Goal: Obtain resource: Download file/media

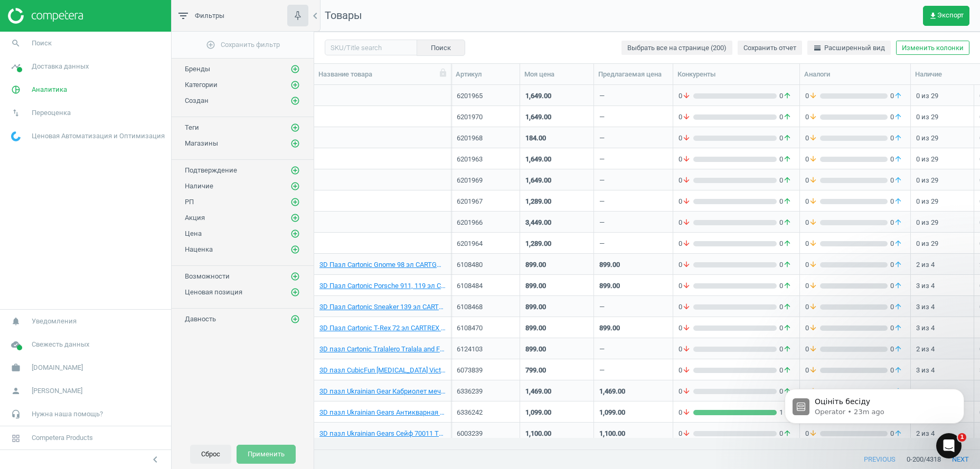
scroll to position [342, 655]
click at [212, 455] on button "Сброс" at bounding box center [210, 454] width 41 height 19
click at [45, 89] on span "Аналитика" at bounding box center [49, 90] width 35 height 10
click at [24, 111] on span "Обзор" at bounding box center [21, 112] width 18 height 8
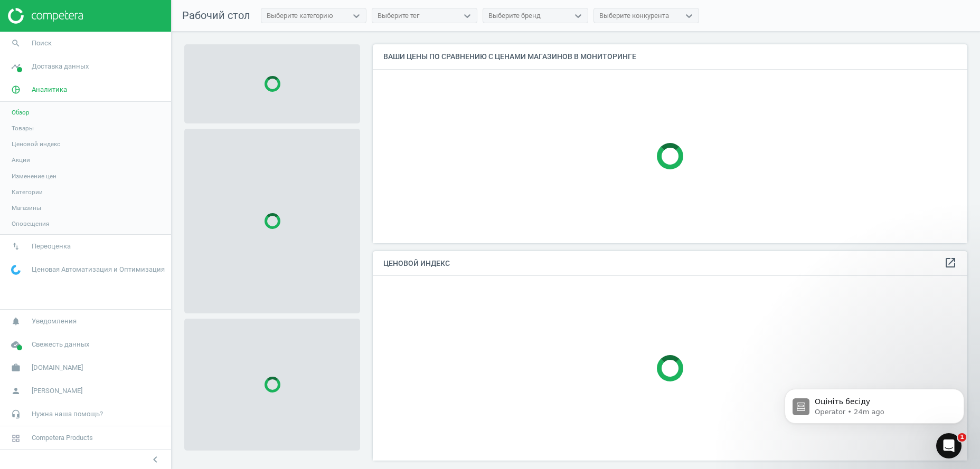
scroll to position [210, 595]
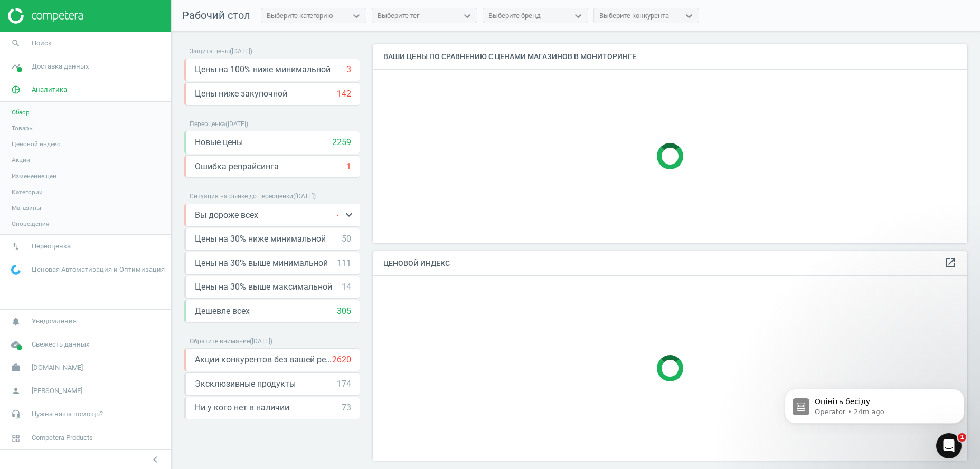
click at [305, 215] on div "Вы дороже всех 436 keyboard_arrow_down" at bounding box center [273, 216] width 156 height 12
click at [353, 215] on icon "keyboard_arrow_down" at bounding box center [349, 215] width 13 height 13
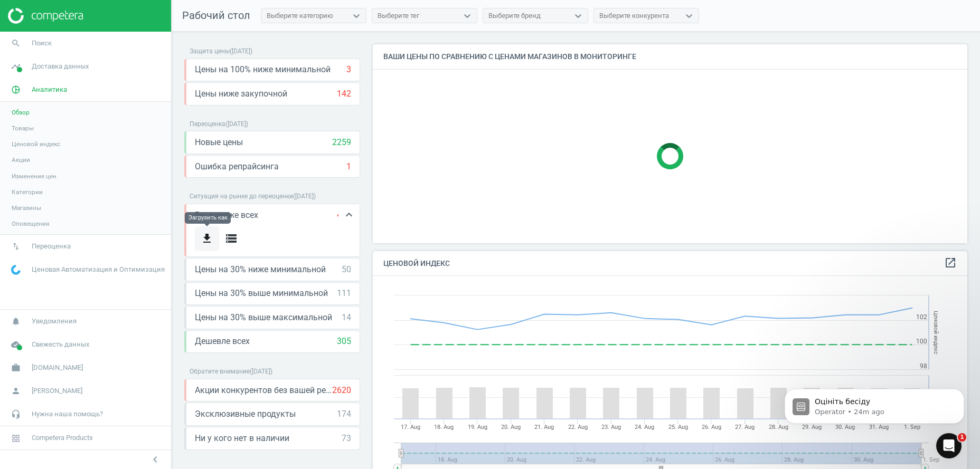
scroll to position [254, 595]
click at [208, 236] on icon "get_app" at bounding box center [207, 238] width 13 height 13
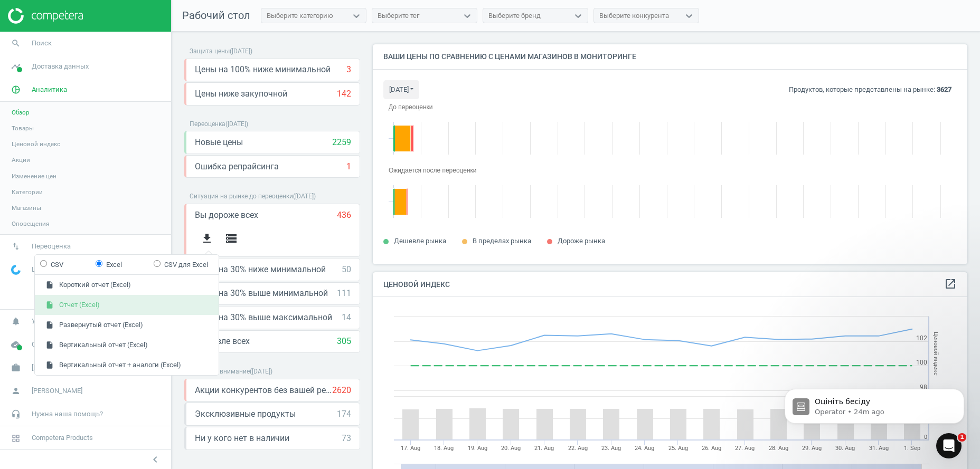
scroll to position [231, 595]
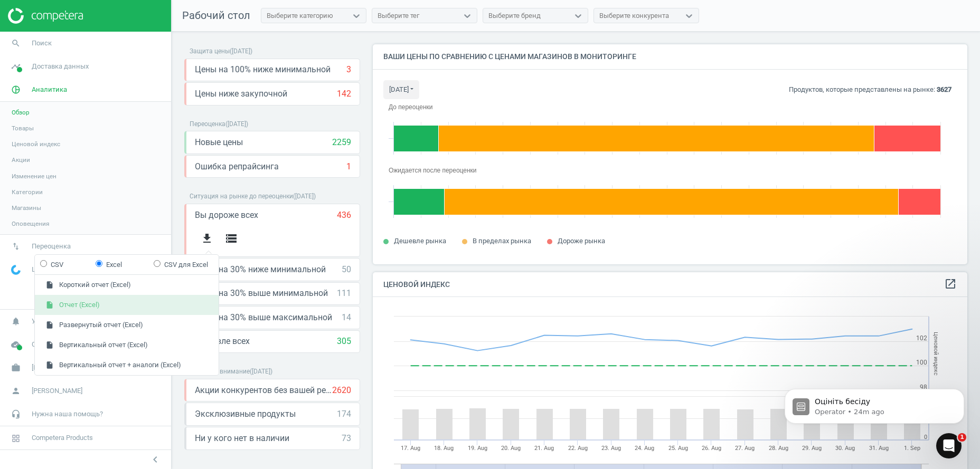
click at [101, 312] on button "insert_drive_file Отчет (Excel)" at bounding box center [127, 305] width 184 height 20
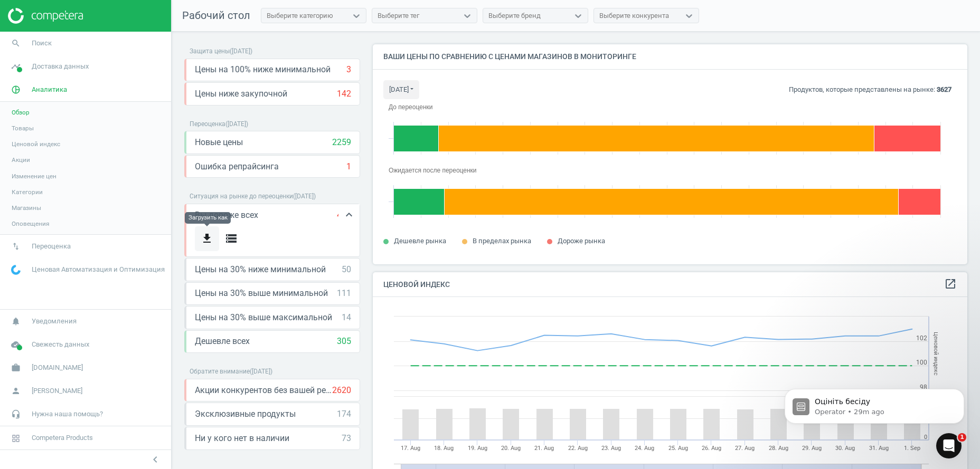
click at [209, 237] on icon "get_app" at bounding box center [207, 238] width 13 height 13
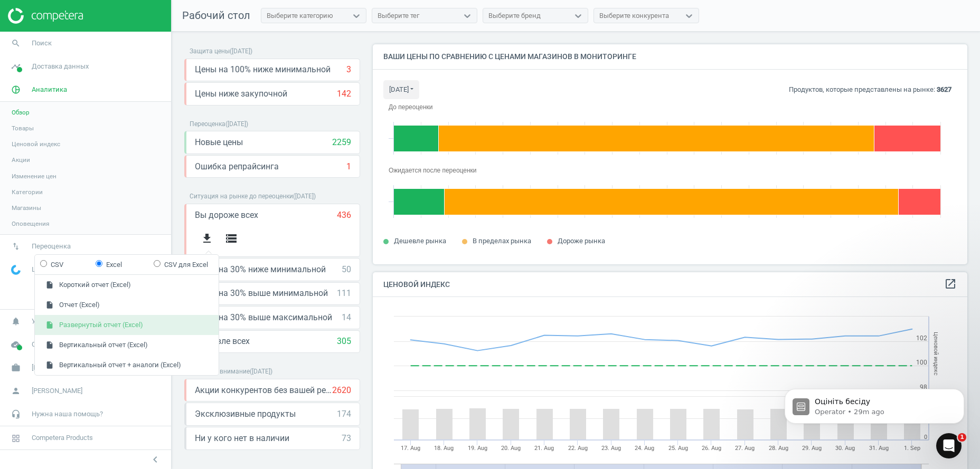
click at [116, 325] on button "insert_drive_file Развернутый отчет (Excel)" at bounding box center [127, 325] width 184 height 20
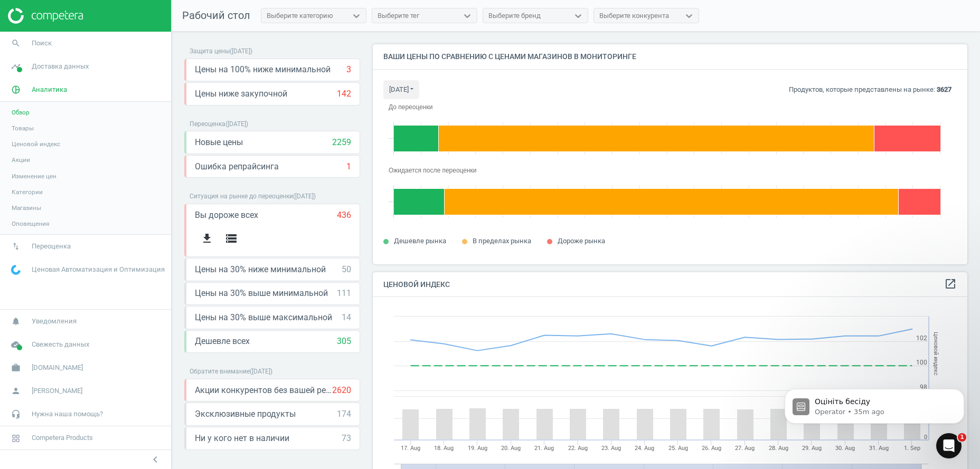
click at [26, 129] on span "Товары" at bounding box center [23, 128] width 22 height 8
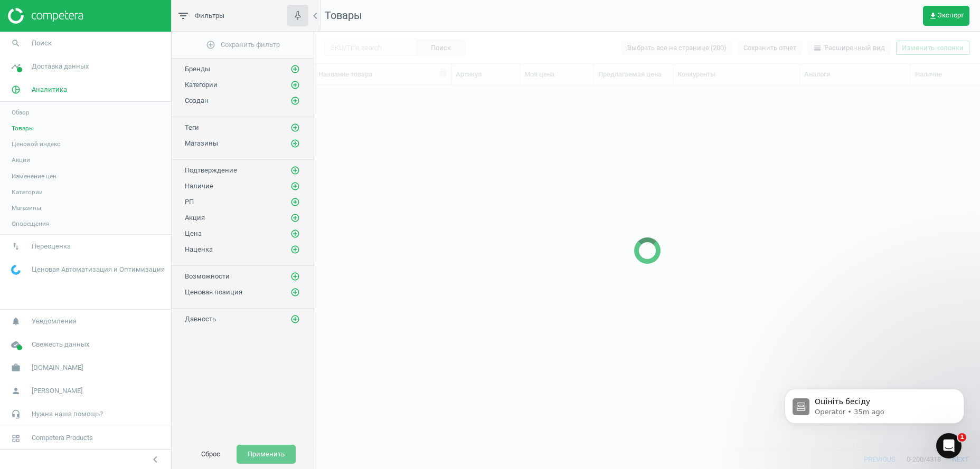
scroll to position [342, 655]
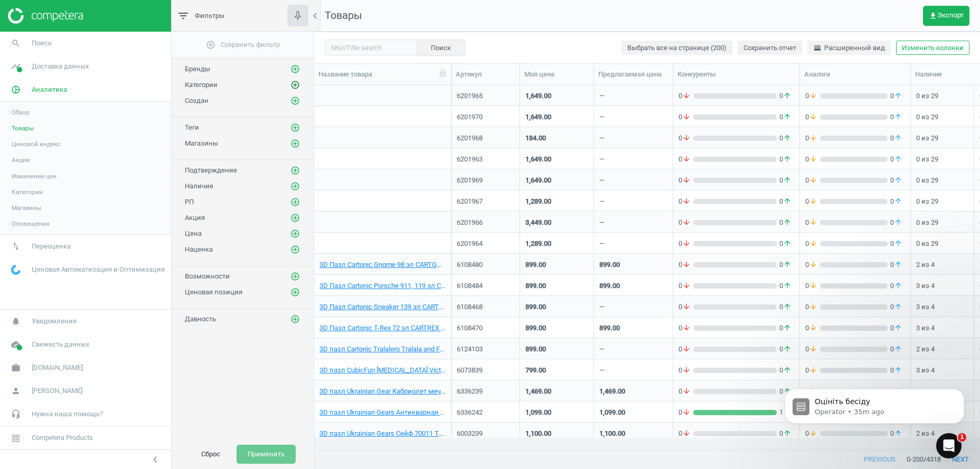
click at [294, 86] on icon "add_circle_outline" at bounding box center [295, 85] width 10 height 10
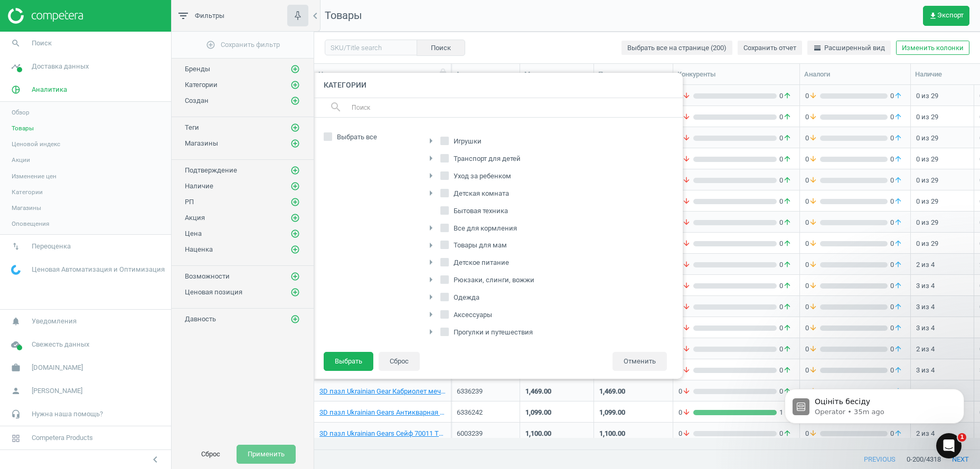
scroll to position [161, 0]
click at [428, 276] on icon "arrow_right" at bounding box center [430, 275] width 13 height 13
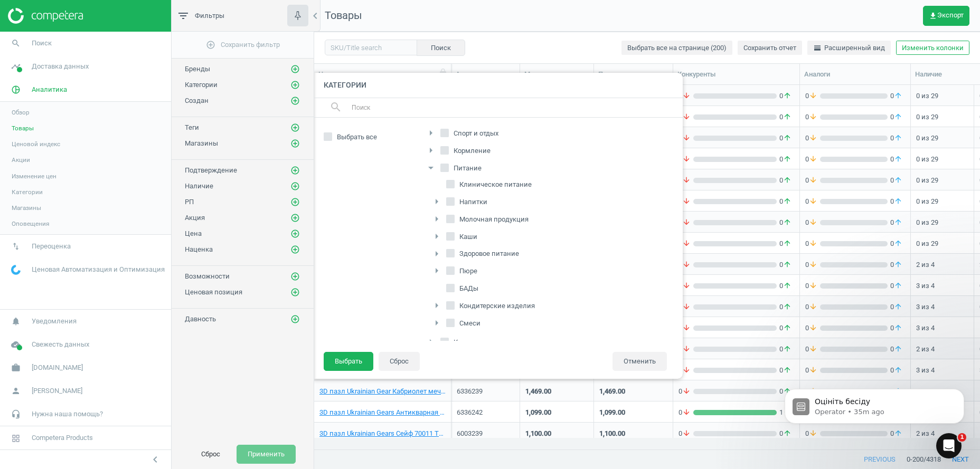
click at [457, 182] on label "Клиническое питание" at bounding box center [490, 184] width 88 height 15
click at [454, 182] on input "Клиническое питание" at bounding box center [450, 184] width 7 height 7
checkbox input "true"
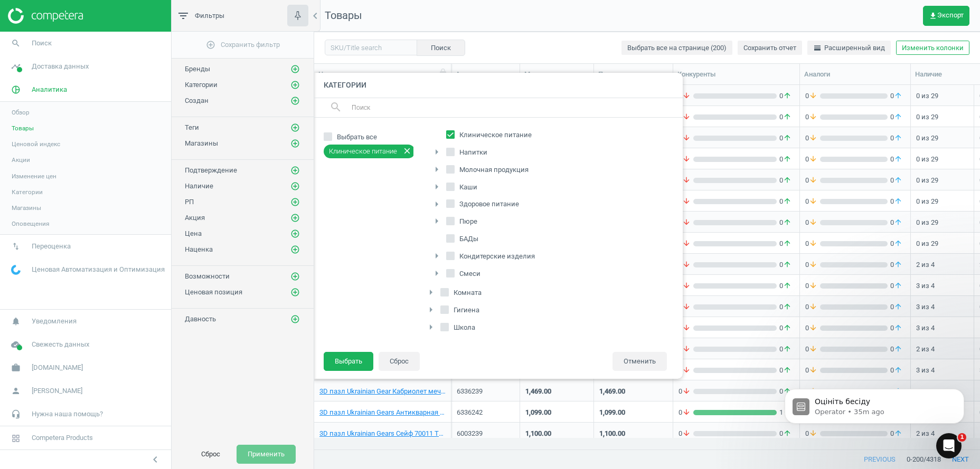
click at [437, 166] on icon "arrow_right" at bounding box center [436, 169] width 13 height 13
click at [439, 274] on icon "arrow_right" at bounding box center [436, 273] width 13 height 13
click at [459, 279] on label "Смеси" at bounding box center [464, 274] width 36 height 15
click at [454, 277] on input "Смеси" at bounding box center [450, 273] width 7 height 7
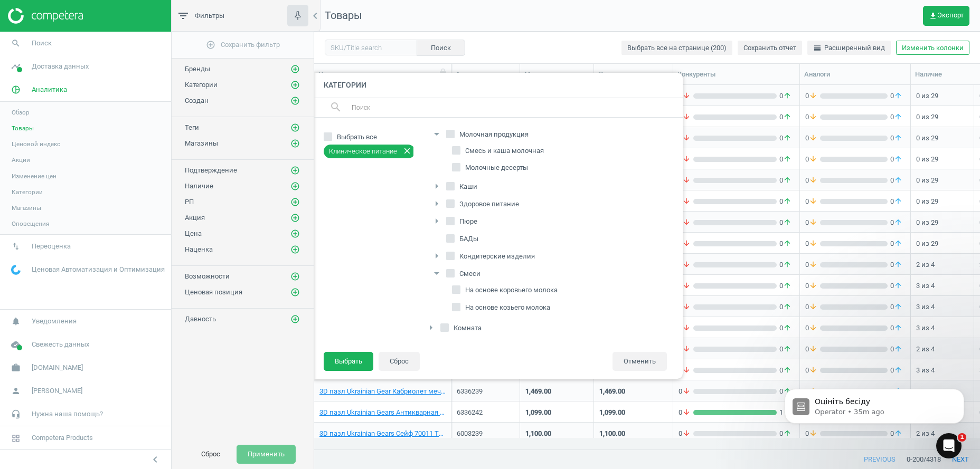
checkbox input "true"
click at [353, 364] on button "Выбрать" at bounding box center [349, 361] width 50 height 19
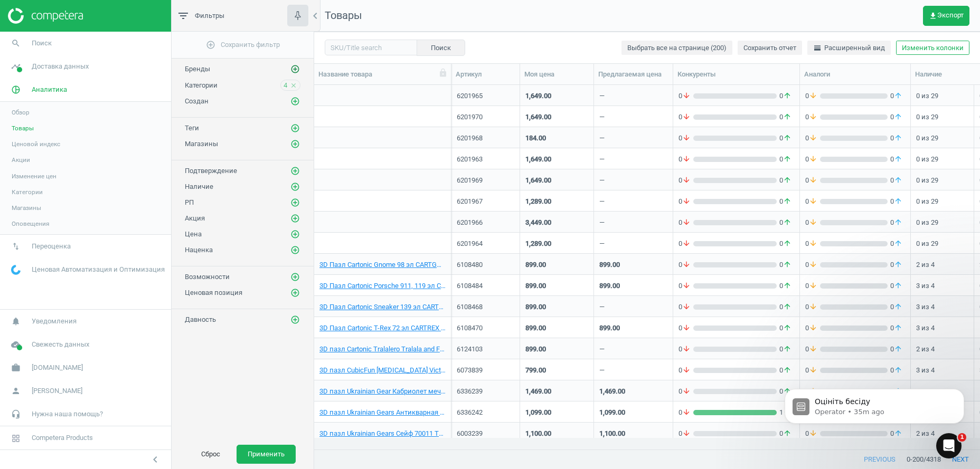
click at [297, 72] on icon "add_circle_outline" at bounding box center [295, 69] width 10 height 10
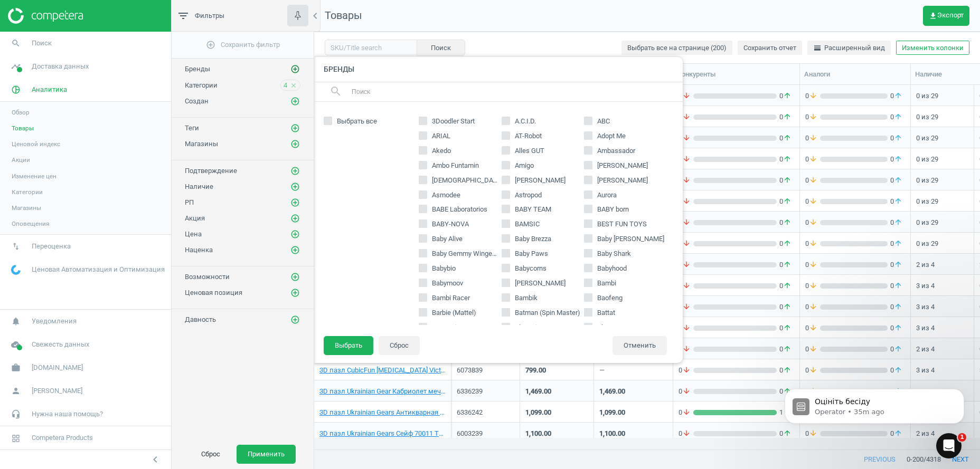
click at [297, 72] on icon "add_circle_outline" at bounding box center [295, 69] width 10 height 10
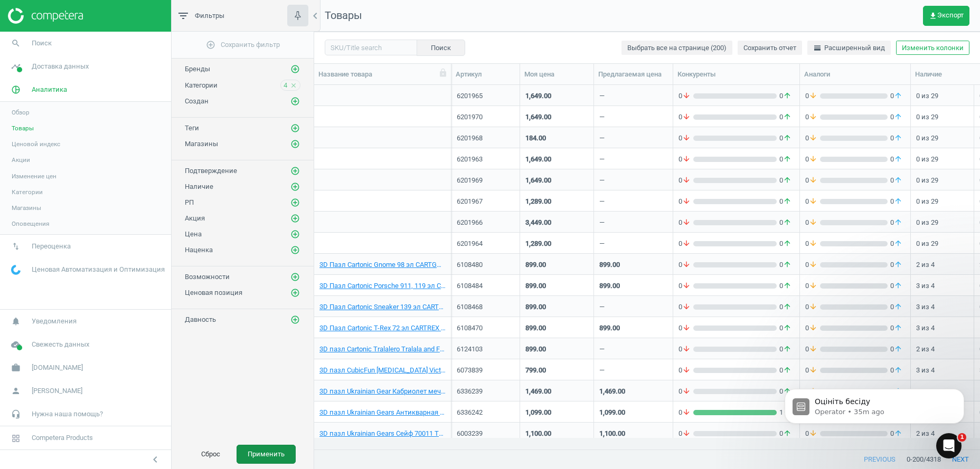
click at [260, 456] on button "Применить" at bounding box center [265, 454] width 59 height 19
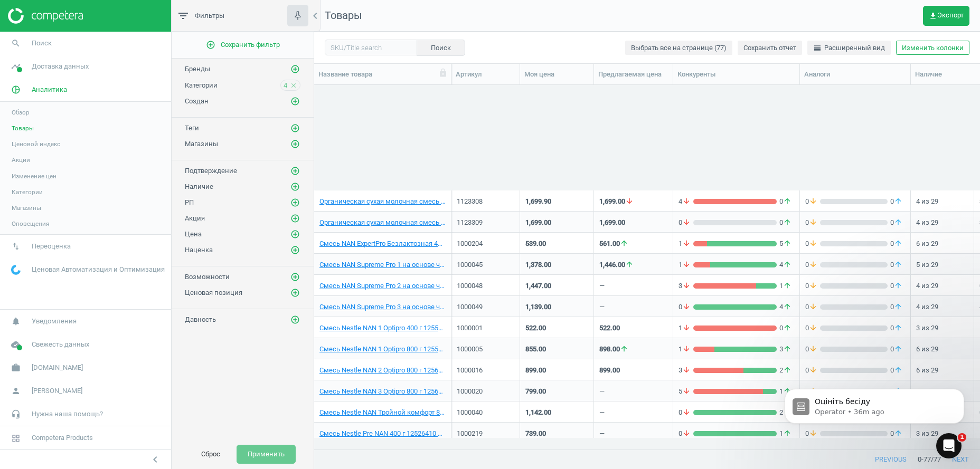
scroll to position [969, 0]
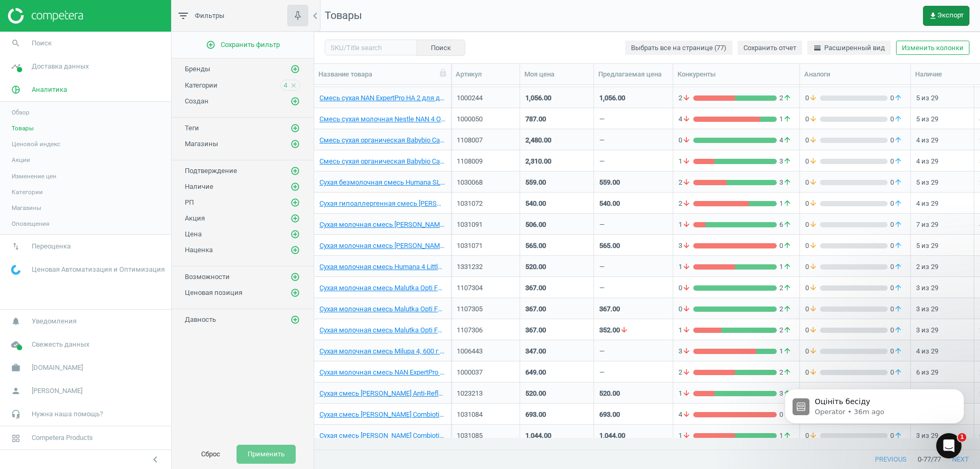
click at [940, 17] on span "get_app Экспорт" at bounding box center [946, 16] width 35 height 8
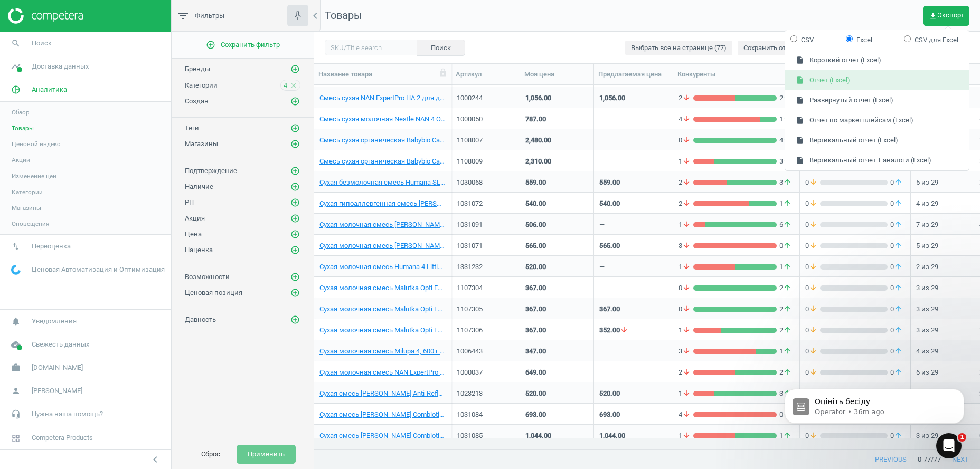
click at [856, 79] on button "insert_drive_file Отчет (Excel)" at bounding box center [877, 80] width 184 height 20
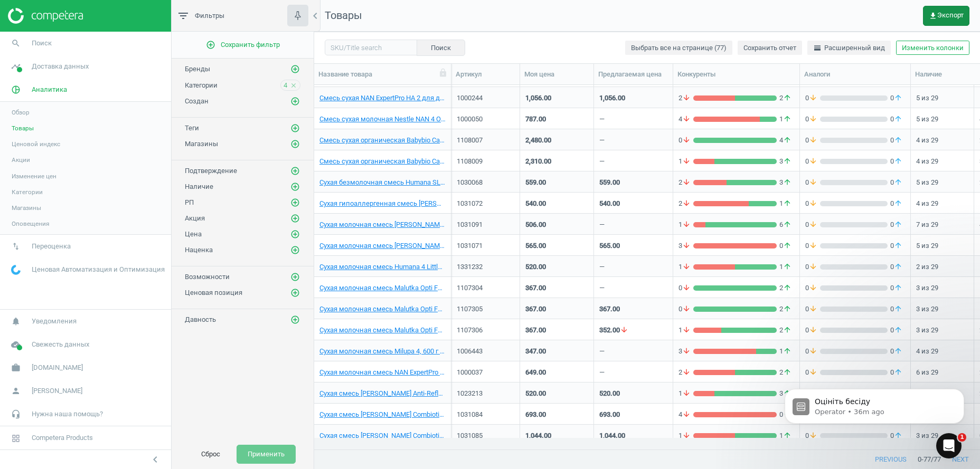
click at [945, 16] on span "get_app Экспорт" at bounding box center [946, 16] width 35 height 8
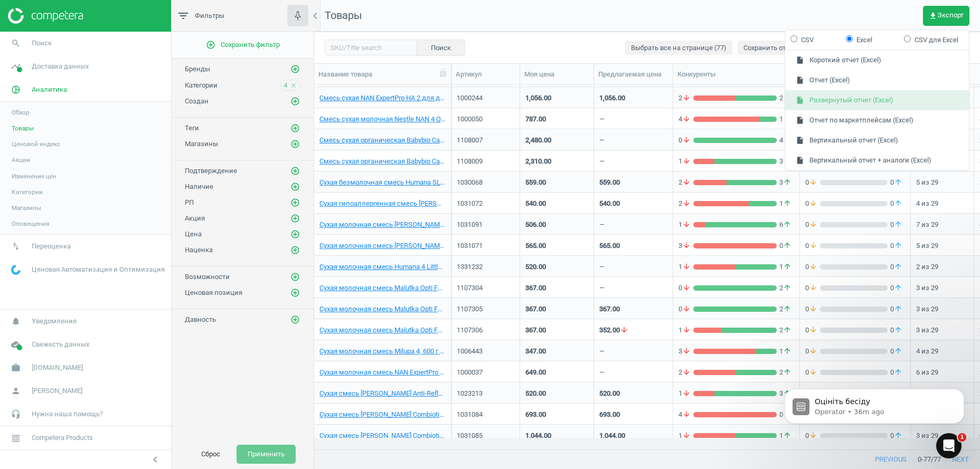
click at [856, 96] on button "insert_drive_file Развернутый отчет (Excel)" at bounding box center [877, 100] width 184 height 20
